Goal: Information Seeking & Learning: Understand process/instructions

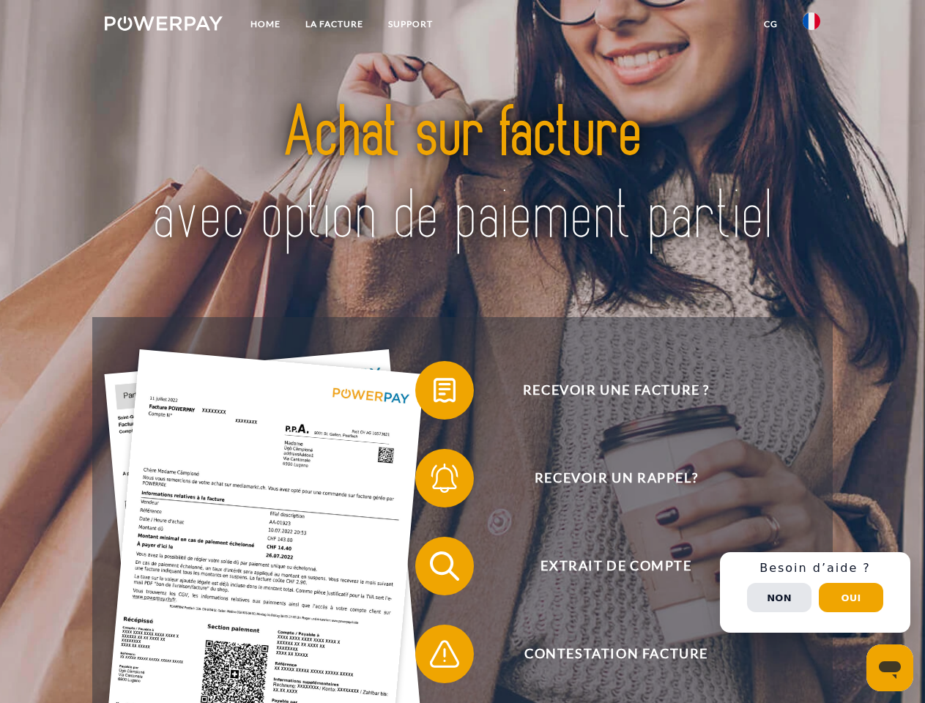
click at [163, 26] on img at bounding box center [164, 23] width 118 height 15
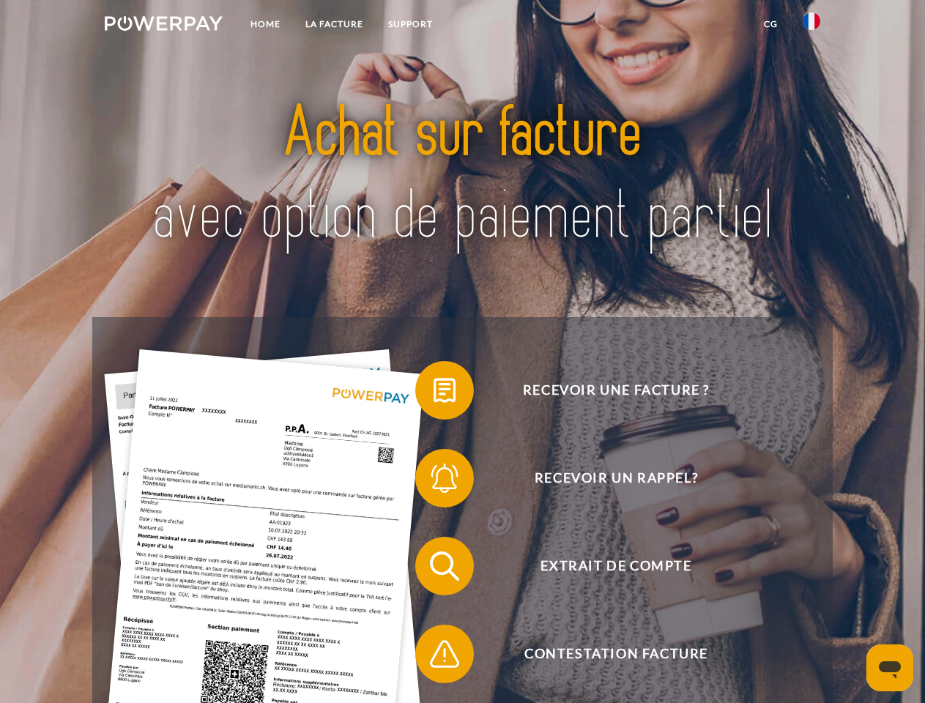
click at [812, 26] on img at bounding box center [812, 21] width 18 height 18
click at [771, 24] on link "CG" at bounding box center [771, 24] width 39 height 26
click at [434, 393] on span at bounding box center [422, 390] width 73 height 73
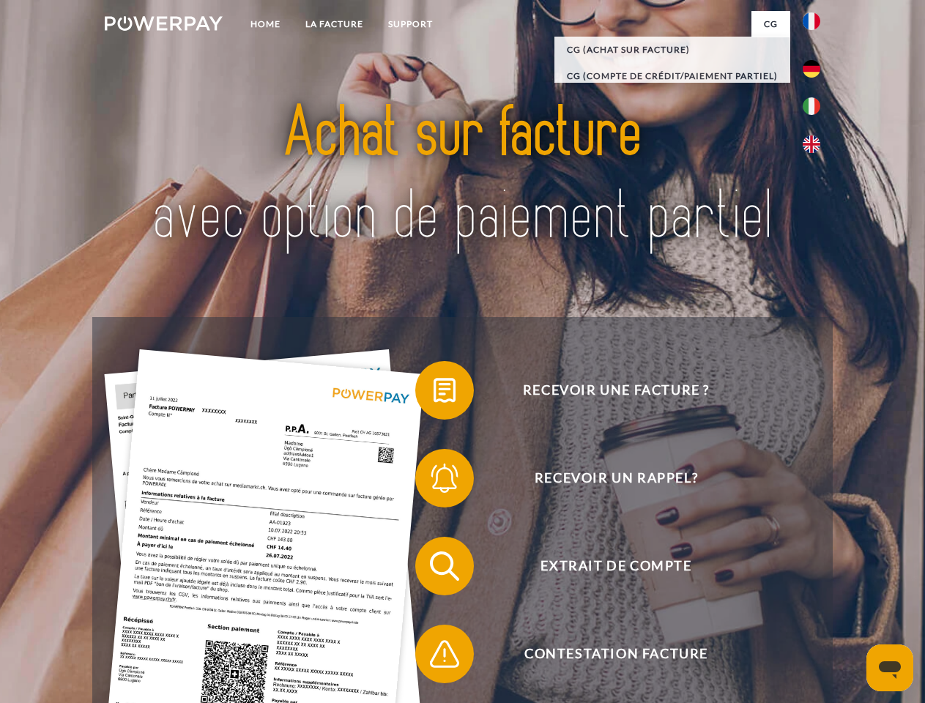
click at [434, 481] on div "Recevoir une facture ? Recevoir un rappel? Extrait de compte retour" at bounding box center [462, 610] width 740 height 586
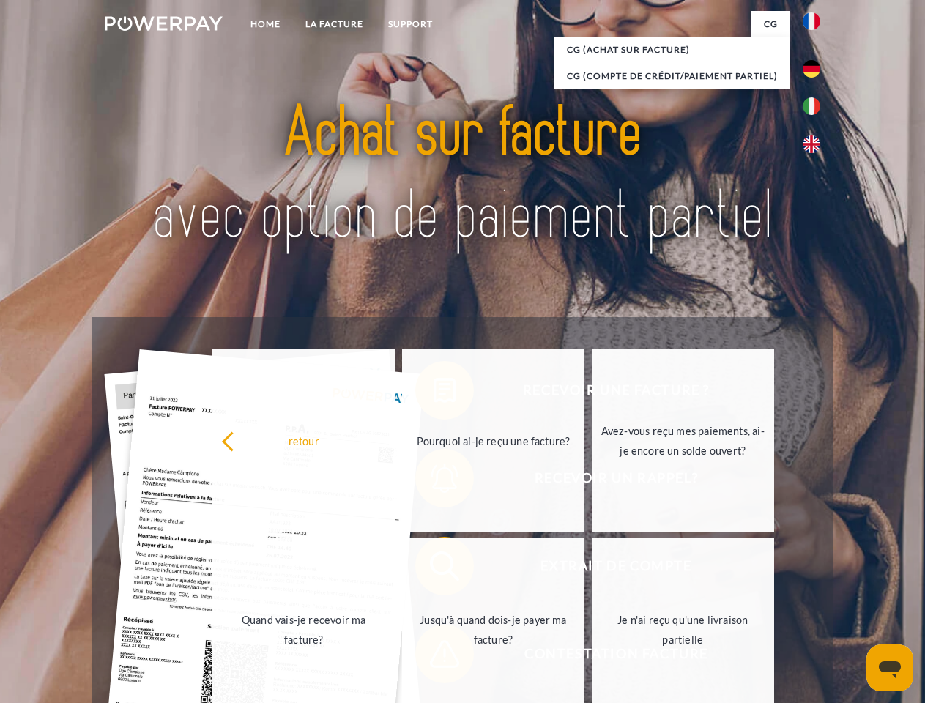
click at [434, 569] on link "Jusqu'à quand dois-je payer ma facture?" at bounding box center [493, 629] width 182 height 183
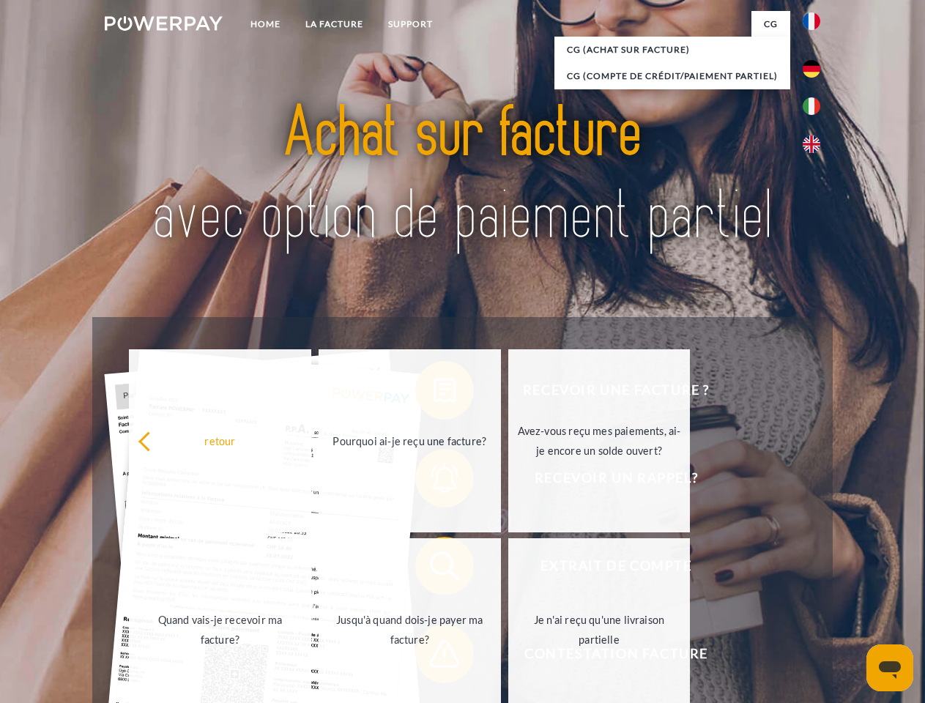
click at [434, 657] on span at bounding box center [422, 653] width 73 height 73
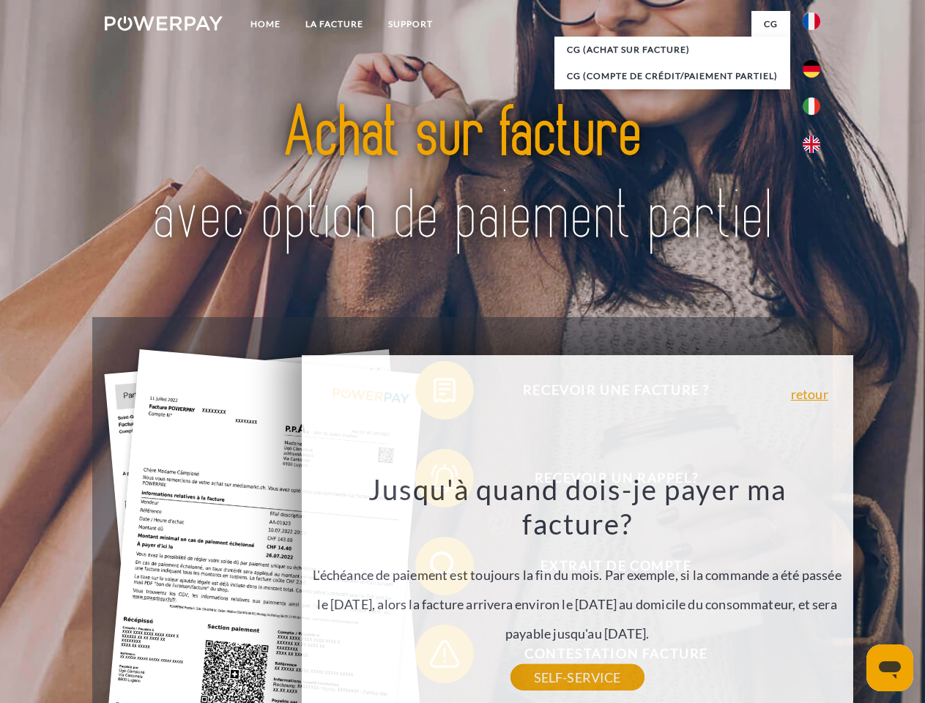
click at [815, 593] on div "Recevoir une facture ? Recevoir un rappel? Extrait de compte retour" at bounding box center [462, 610] width 740 height 586
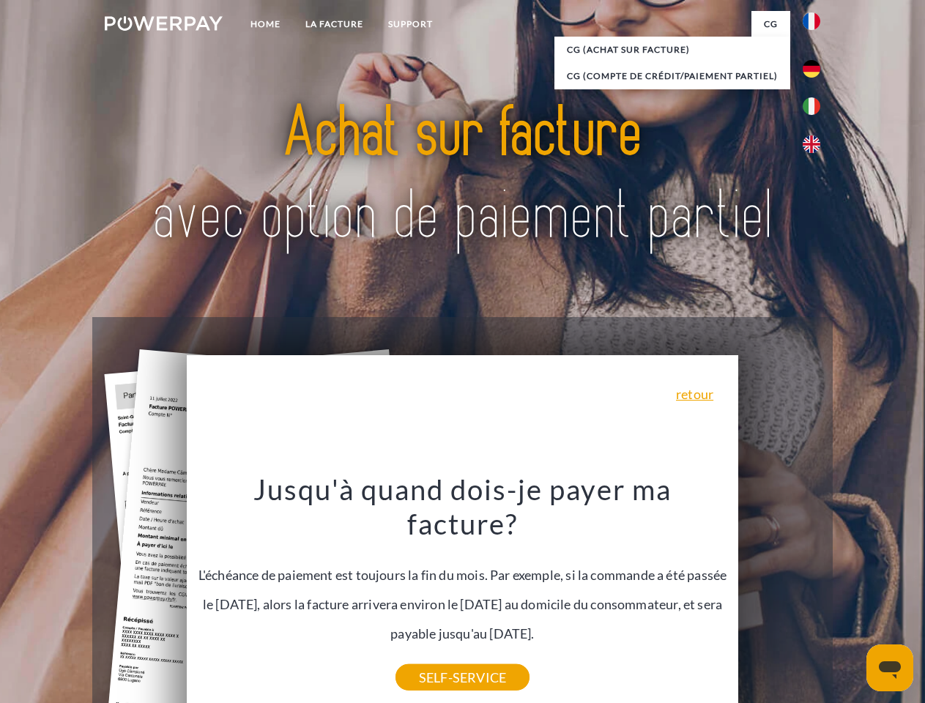
click at [779, 596] on span "Extrait de compte" at bounding box center [616, 566] width 359 height 59
click at [851, 598] on header "Home LA FACTURE Support" at bounding box center [462, 506] width 925 height 1012
